Goal: Task Accomplishment & Management: Use online tool/utility

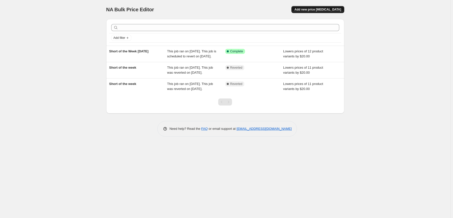
click at [331, 9] on span "Add new price [MEDICAL_DATA]" at bounding box center [317, 10] width 47 height 4
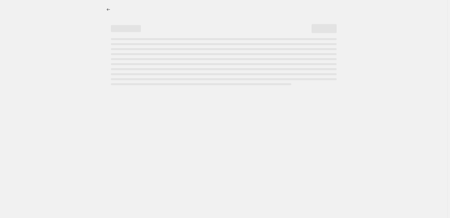
select select "percentage"
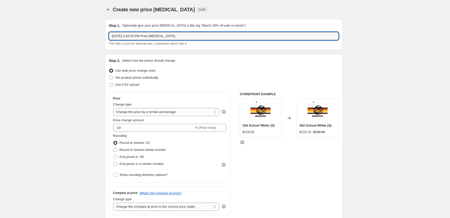
drag, startPoint x: 201, startPoint y: 35, endPoint x: 97, endPoint y: 30, distance: 104.0
click at [145, 34] on input "Short of the Week [DATE]" at bounding box center [224, 36] width 230 height 8
type input "Short of the Week [DATE]"
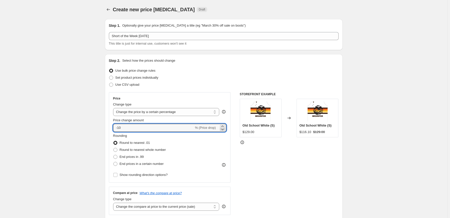
click at [224, 129] on icon at bounding box center [222, 129] width 5 height 5
click at [223, 124] on icon at bounding box center [222, 126] width 5 height 5
type input "-10"
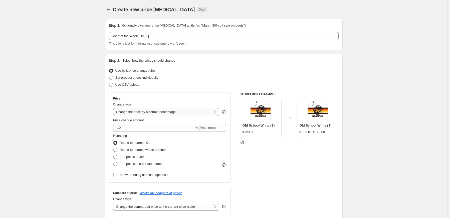
click at [216, 113] on select "Change the price to a certain amount Change the price by a certain amount Chang…" at bounding box center [166, 112] width 106 height 8
select select "by"
click at [114, 108] on select "Change the price to a certain amount Change the price by a certain amount Chang…" at bounding box center [166, 112] width 106 height 8
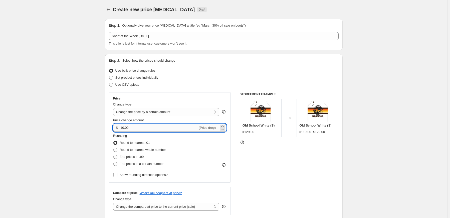
click at [124, 127] on input "-10.00" at bounding box center [158, 128] width 78 height 8
type input "-20.00"
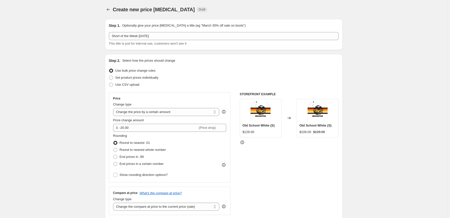
click at [248, 163] on div "STOREFRONT EXAMPLE Old School White (S) $129.00 Changed to Old School White (S)…" at bounding box center [289, 153] width 99 height 123
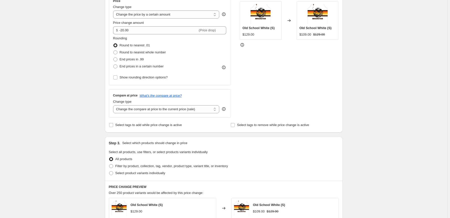
scroll to position [100, 0]
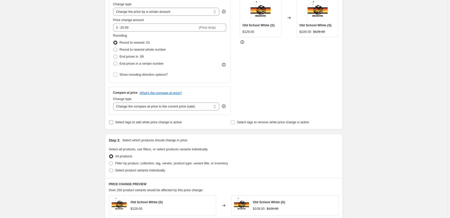
click at [112, 122] on input "Select tags to add while price change is active" at bounding box center [111, 122] width 4 height 4
checkbox input "true"
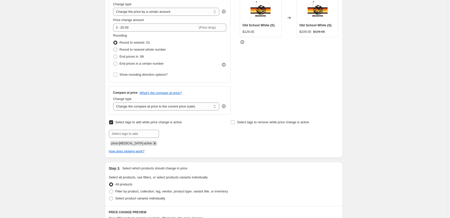
click at [152, 141] on icon "Remove price-change-job-active" at bounding box center [154, 143] width 5 height 5
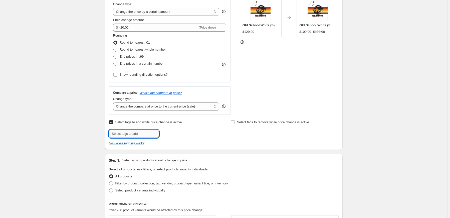
click at [139, 132] on input "text" at bounding box center [134, 134] width 50 height 8
click at [153, 134] on input "short of the week" at bounding box center [134, 134] width 50 height 8
type input "short of the week"
click at [174, 133] on span "short of the..." at bounding box center [179, 133] width 19 height 4
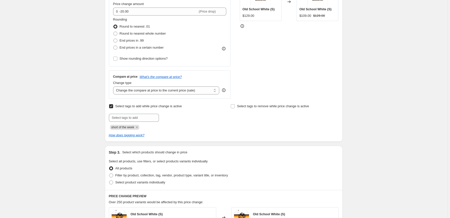
scroll to position [125, 0]
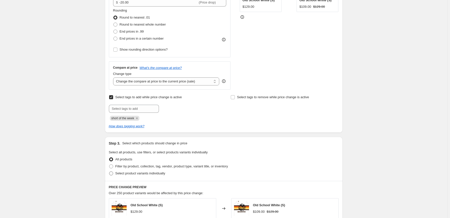
click at [132, 174] on span "Select product variants individually" at bounding box center [140, 173] width 50 height 4
click at [109, 171] on input "Select product variants individually" at bounding box center [109, 171] width 0 height 0
radio input "true"
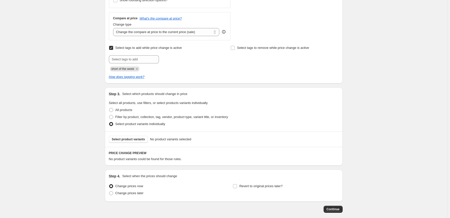
scroll to position [175, 0]
click at [138, 139] on span "Select product variants" at bounding box center [128, 138] width 33 height 4
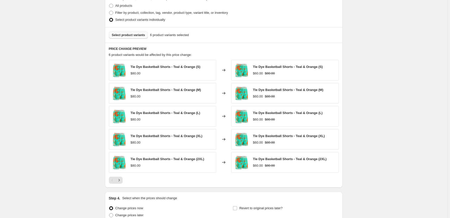
scroll to position [325, 0]
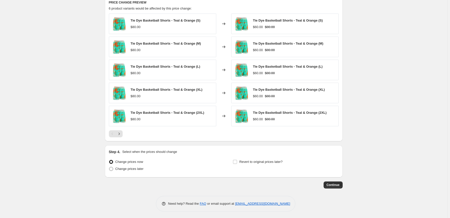
click at [118, 168] on span "Change prices later" at bounding box center [129, 169] width 28 height 4
click at [109, 167] on input "Change prices later" at bounding box center [109, 167] width 0 height 0
radio input "true"
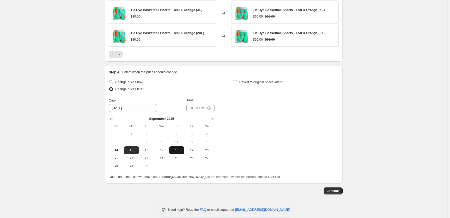
scroll to position [411, 0]
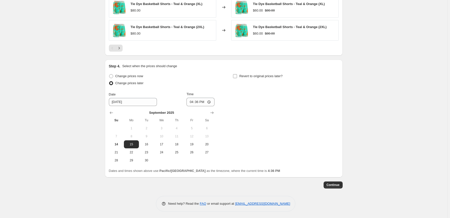
click at [237, 76] on input "Revert to original prices later?" at bounding box center [235, 76] width 4 height 4
checkbox input "true"
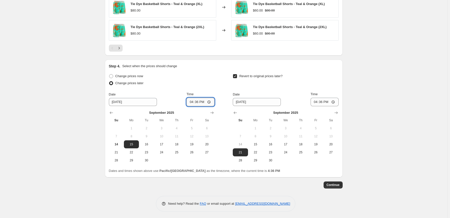
click at [192, 101] on input "16:36" at bounding box center [200, 102] width 28 height 9
type input "00:05"
click at [254, 150] on span "22" at bounding box center [255, 152] width 11 height 4
type input "9/22/2025"
click at [317, 101] on input "16:36" at bounding box center [325, 102] width 28 height 9
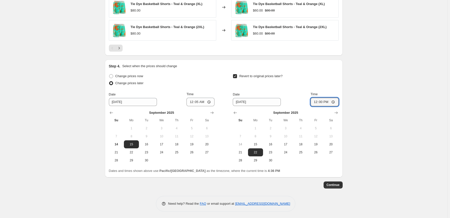
type input "00:00"
click at [333, 184] on span "Continue" at bounding box center [333, 185] width 13 height 4
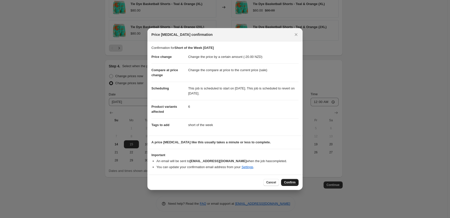
click at [291, 182] on span "Confirm" at bounding box center [290, 182] width 12 height 4
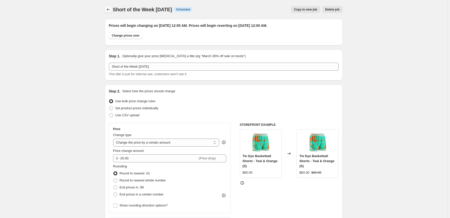
click at [109, 9] on icon "Price change jobs" at bounding box center [108, 9] width 5 height 5
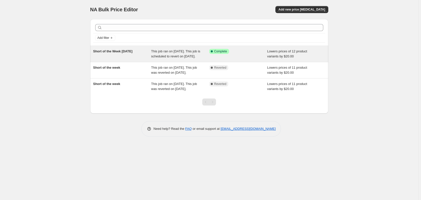
click at [129, 52] on span "Short of the Week [DATE]" at bounding box center [112, 51] width 39 height 4
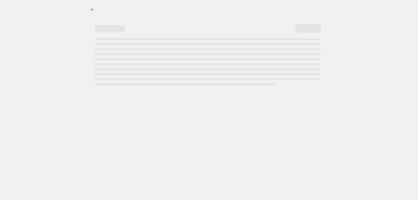
select select "by"
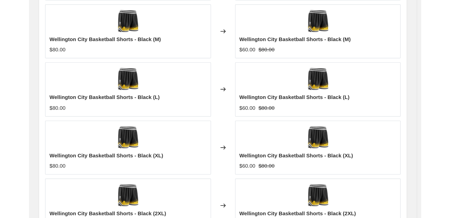
scroll to position [452, 0]
